Goal: Information Seeking & Learning: Find specific fact

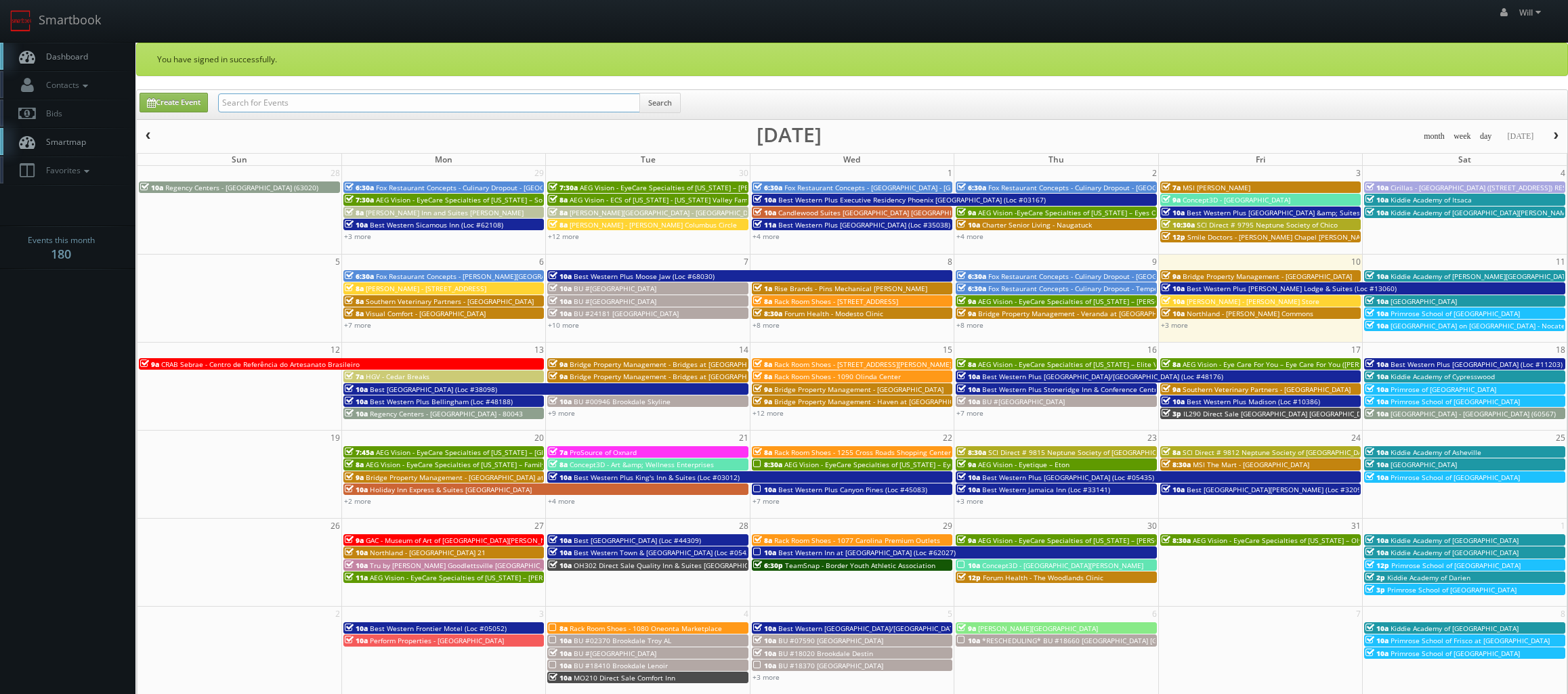
click at [354, 107] on input "text" at bounding box center [428, 103] width 422 height 19
paste input "(09-05-25) TN135 Direct Sale The Inn at Apple Valley, Ascend Hotel Collection S…"
type input "(09-05-25) TN135 Direct Sale The Inn at Apple Valley, Ascend Hotel"
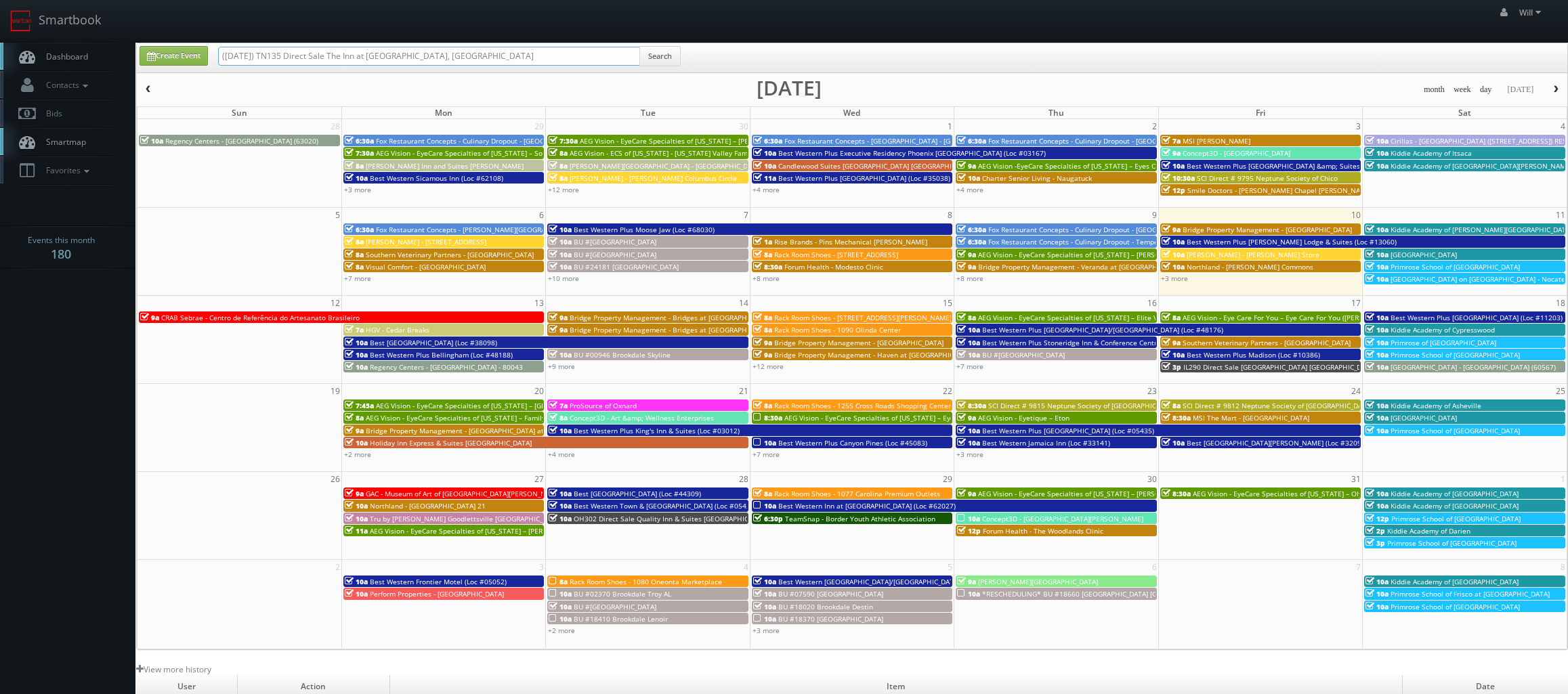
drag, startPoint x: 266, startPoint y: 54, endPoint x: -20, endPoint y: 47, distance: 286.1
click at [0, 47] on html "Smartbook Toggle Side Navigation Toggle Top Navigation Will Will Profile Logout…" at bounding box center [784, 464] width 1568 height 929
type input "TN135 Direct Sale The Inn at [GEOGRAPHIC_DATA], [GEOGRAPHIC_DATA]"
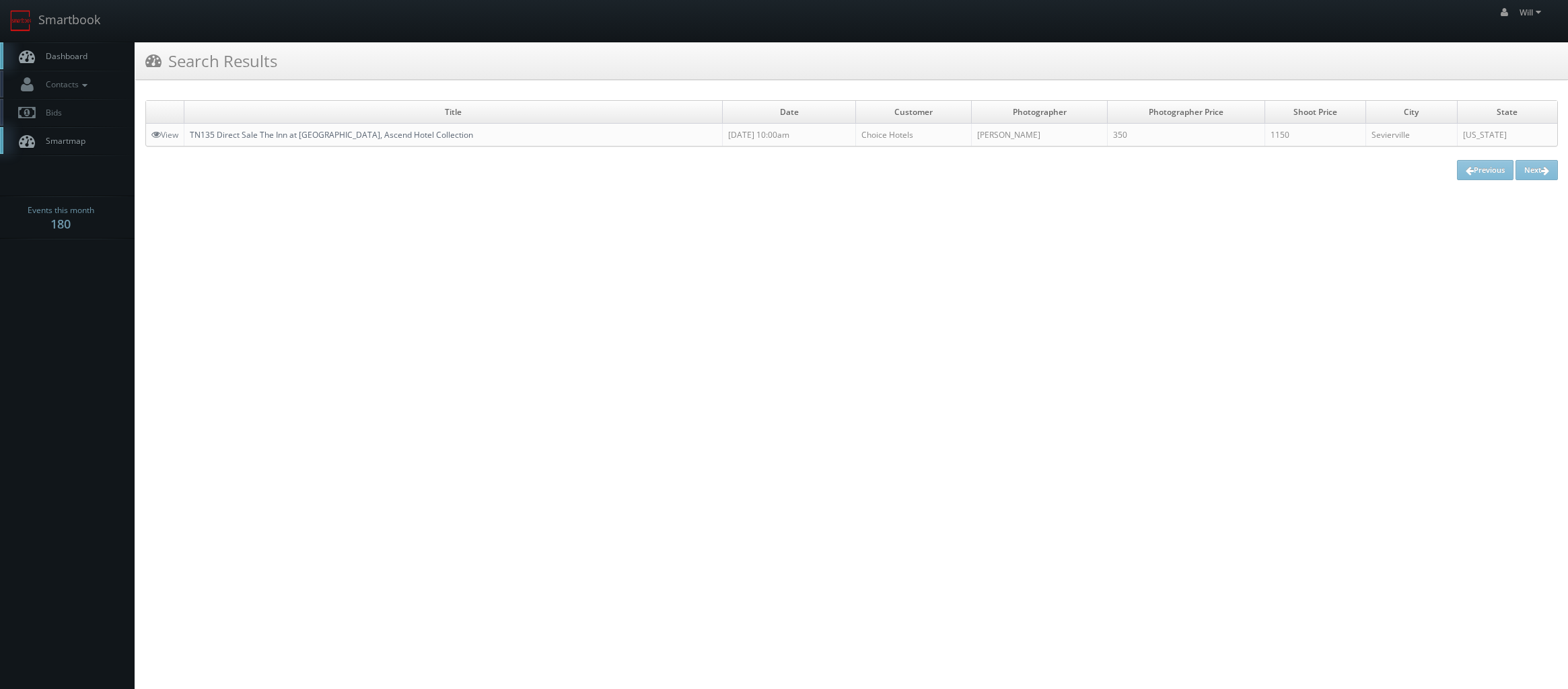
click at [333, 134] on link "TN135 Direct Sale The Inn at [GEOGRAPHIC_DATA], Ascend Hotel Collection" at bounding box center [332, 134] width 283 height 12
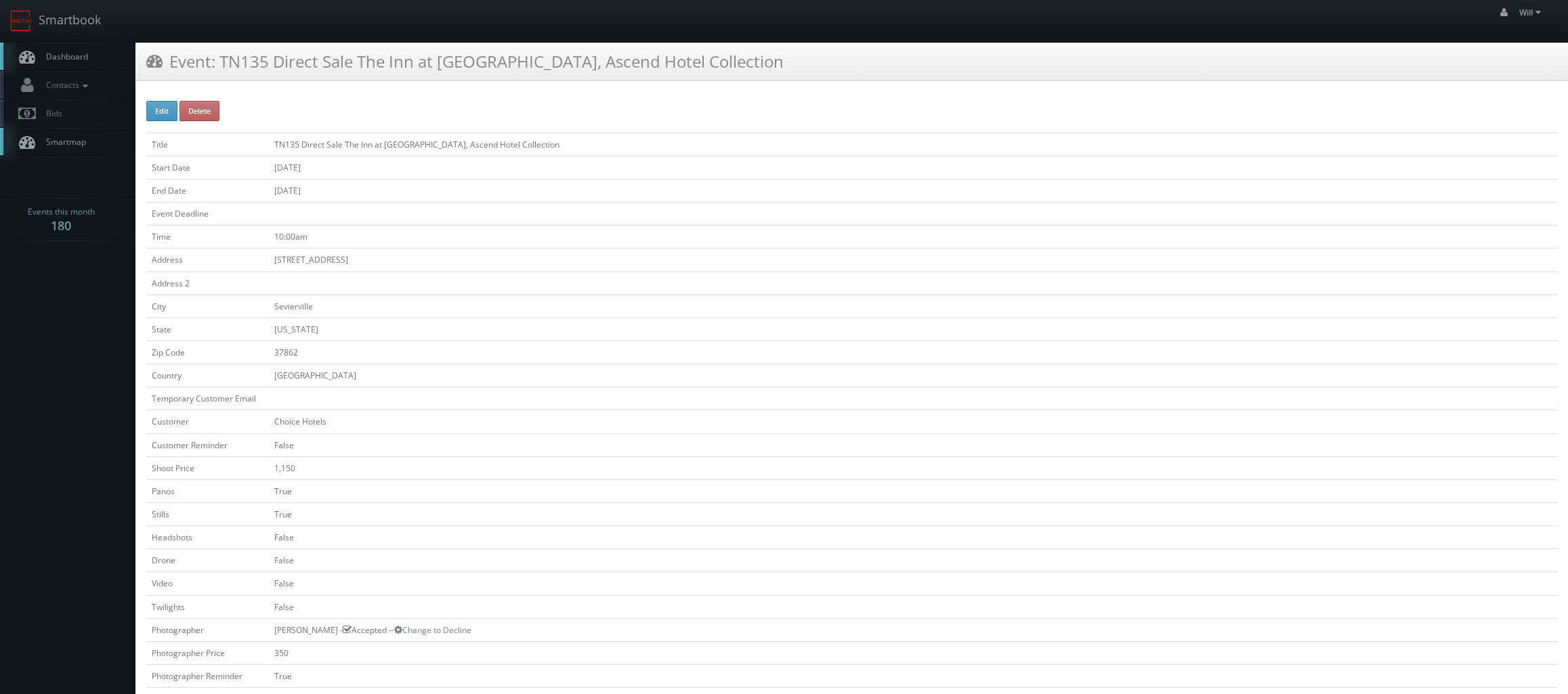
drag, startPoint x: 220, startPoint y: 57, endPoint x: 791, endPoint y: 79, distance: 571.4
click at [791, 79] on div "Event: TN135 Direct Sale The Inn at [GEOGRAPHIC_DATA], Ascend Hotel Collection" at bounding box center [852, 62] width 1432 height 38
copy h3 "TN135 Direct Sale The Inn at [GEOGRAPHIC_DATA], Ascend Hotel Collection"
click at [535, 228] on td "10:00am" at bounding box center [912, 237] width 1289 height 23
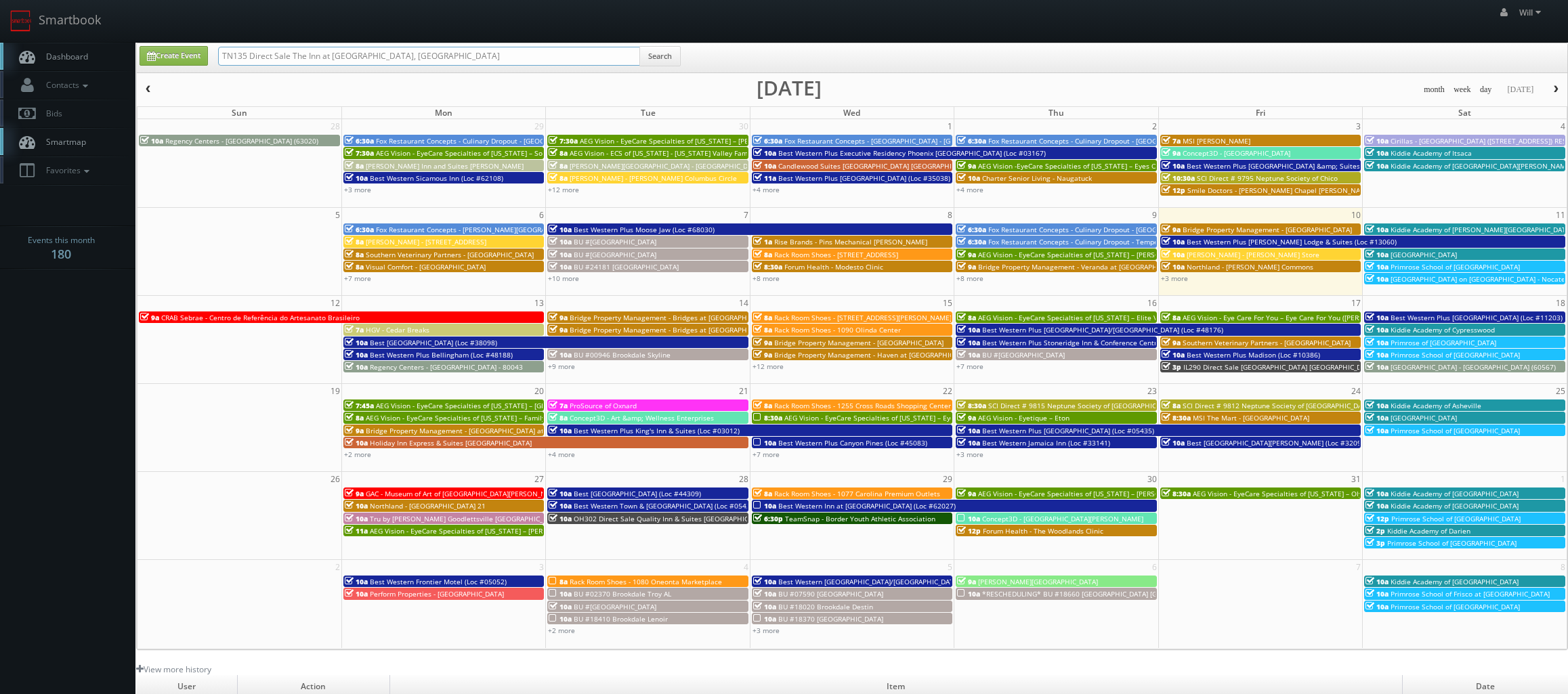
drag, startPoint x: 499, startPoint y: 58, endPoint x: 208, endPoint y: 16, distance: 294.0
click at [208, 16] on body "Smartbook Toggle Side Navigation Toggle Top Navigation Will Will Profile Logout…" at bounding box center [784, 464] width 1568 height 929
paste input "(09-18-25) TXP80 Cambria Hotel Fort Worth - Medical Center Stitched Panos"
click at [267, 55] on input "(09-18-25) TXP80 Cambria Hotel Fort Worth - Medical Center Stitched Panos" at bounding box center [428, 56] width 422 height 19
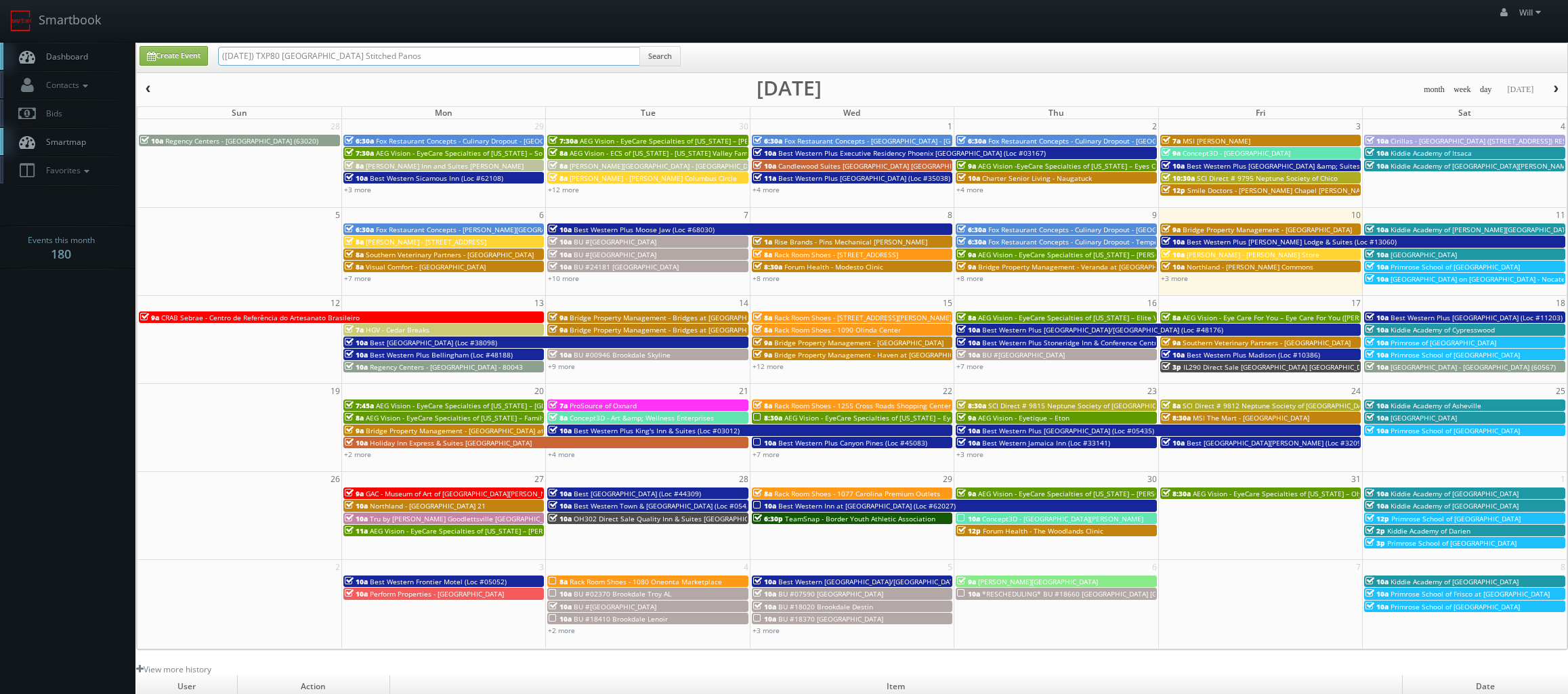
drag, startPoint x: 265, startPoint y: 55, endPoint x: -46, endPoint y: 41, distance: 311.3
click at [0, 41] on html "Smartbook Toggle Side Navigation Toggle Top Navigation Will Will Profile Logout…" at bounding box center [784, 464] width 1568 height 929
drag, startPoint x: 416, startPoint y: 56, endPoint x: 791, endPoint y: 110, distance: 378.9
click at [791, 110] on div "Create Event TXP80 Cambria Hotel Fort Worth - Medical Center Stitched Panos Sea…" at bounding box center [852, 347] width 1432 height 608
type input "TXP80 [GEOGRAPHIC_DATA] [GEOGRAPHIC_DATA]"
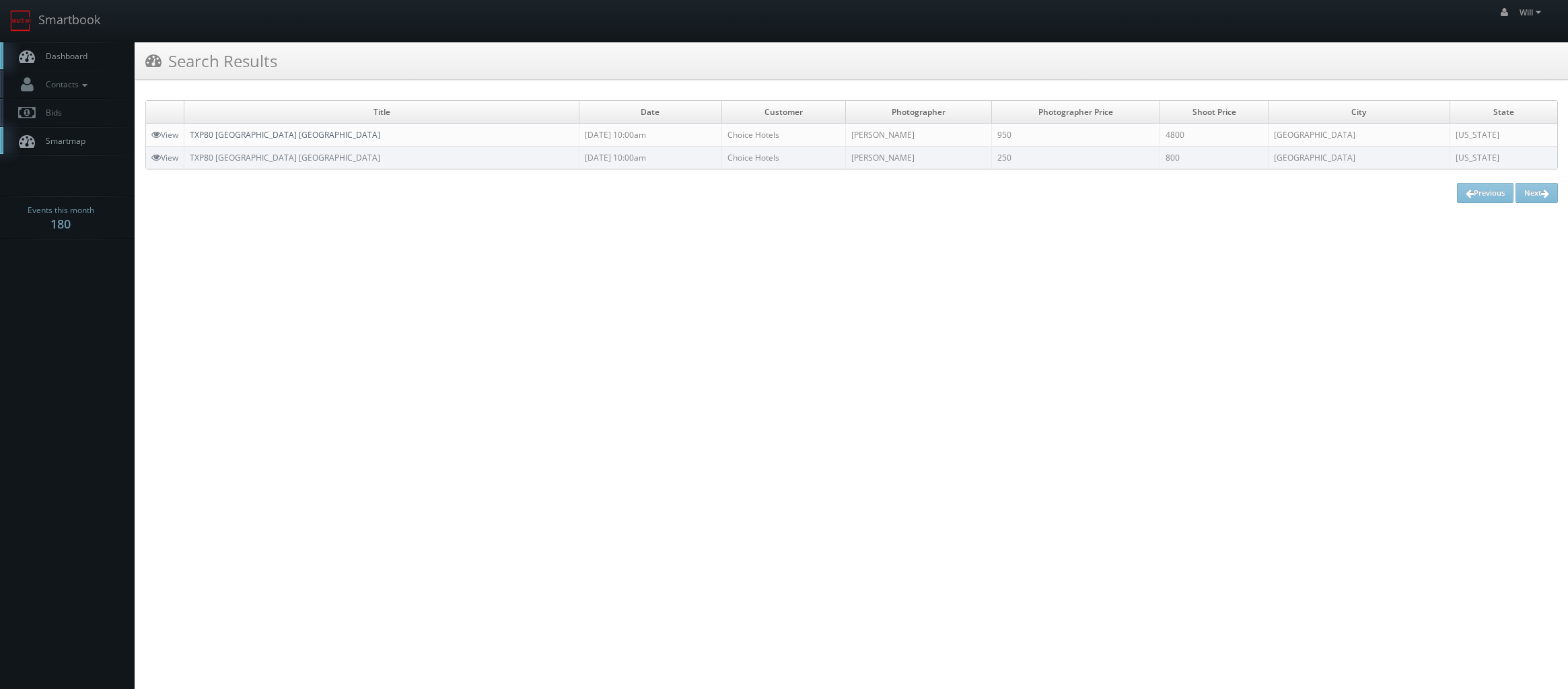
click at [305, 132] on link "TXP80 [GEOGRAPHIC_DATA] [GEOGRAPHIC_DATA]" at bounding box center [285, 134] width 190 height 12
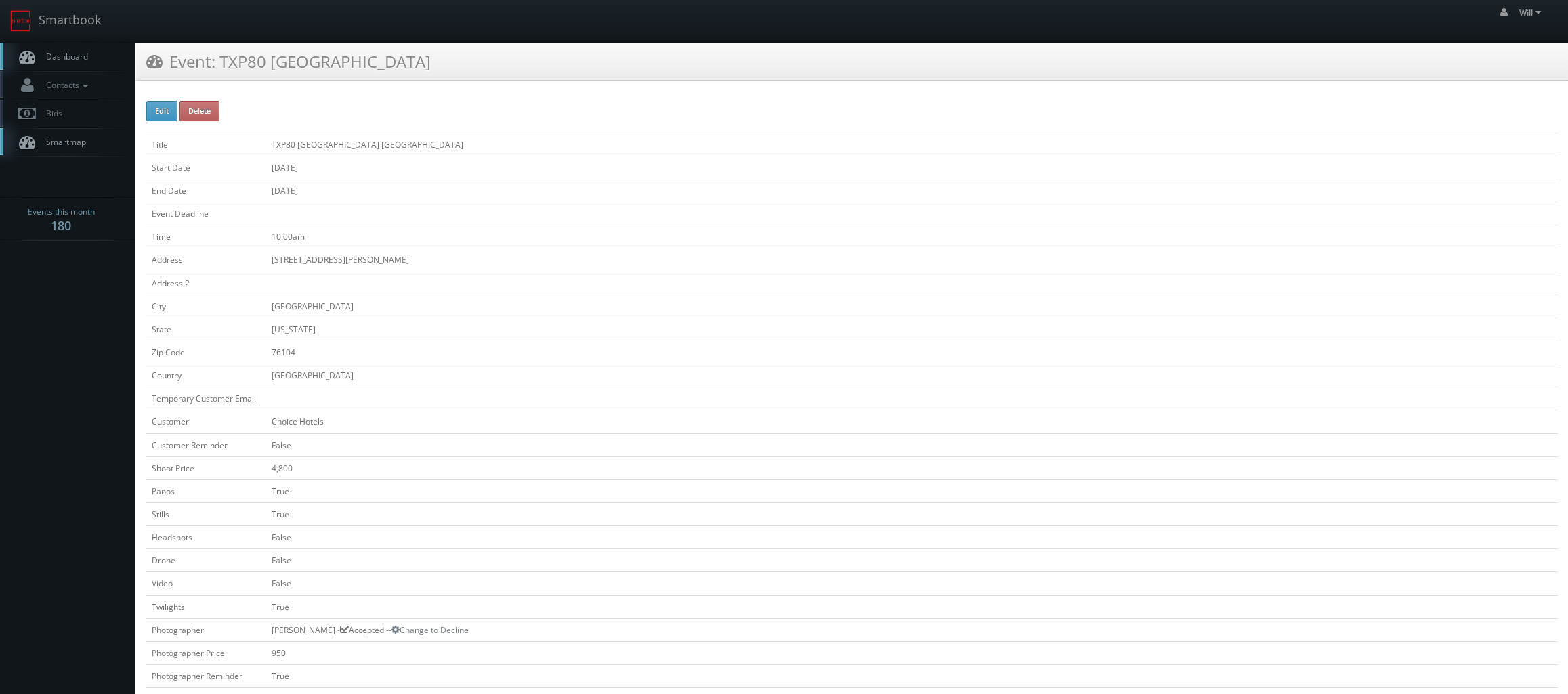
drag, startPoint x: 269, startPoint y: 63, endPoint x: 653, endPoint y: 75, distance: 384.2
click at [653, 75] on div "Event: TXP80 [GEOGRAPHIC_DATA]" at bounding box center [852, 62] width 1432 height 38
copy h3 "[GEOGRAPHIC_DATA]"
